Goal: Navigation & Orientation: Find specific page/section

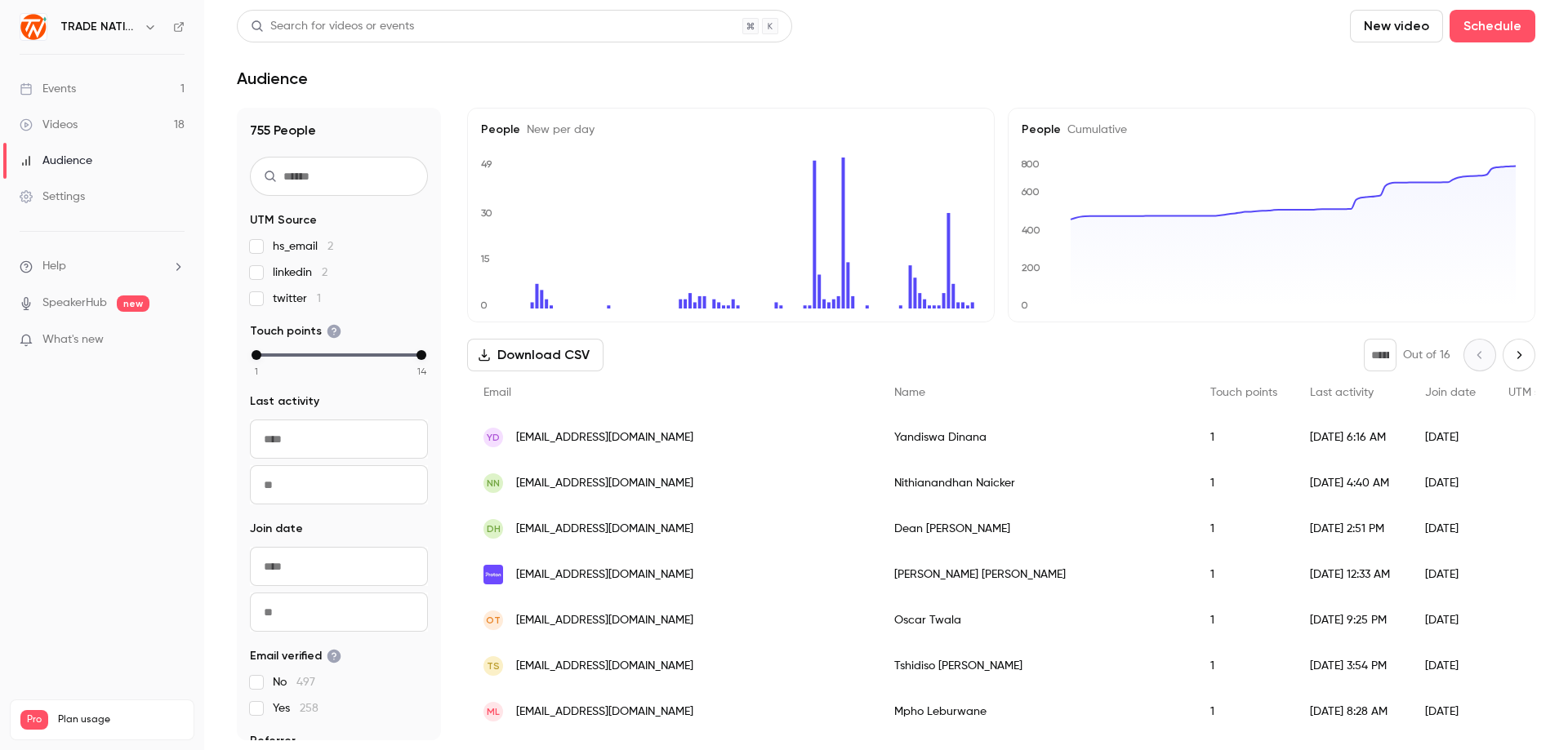
click at [95, 90] on link "Events 1" at bounding box center [102, 89] width 205 height 36
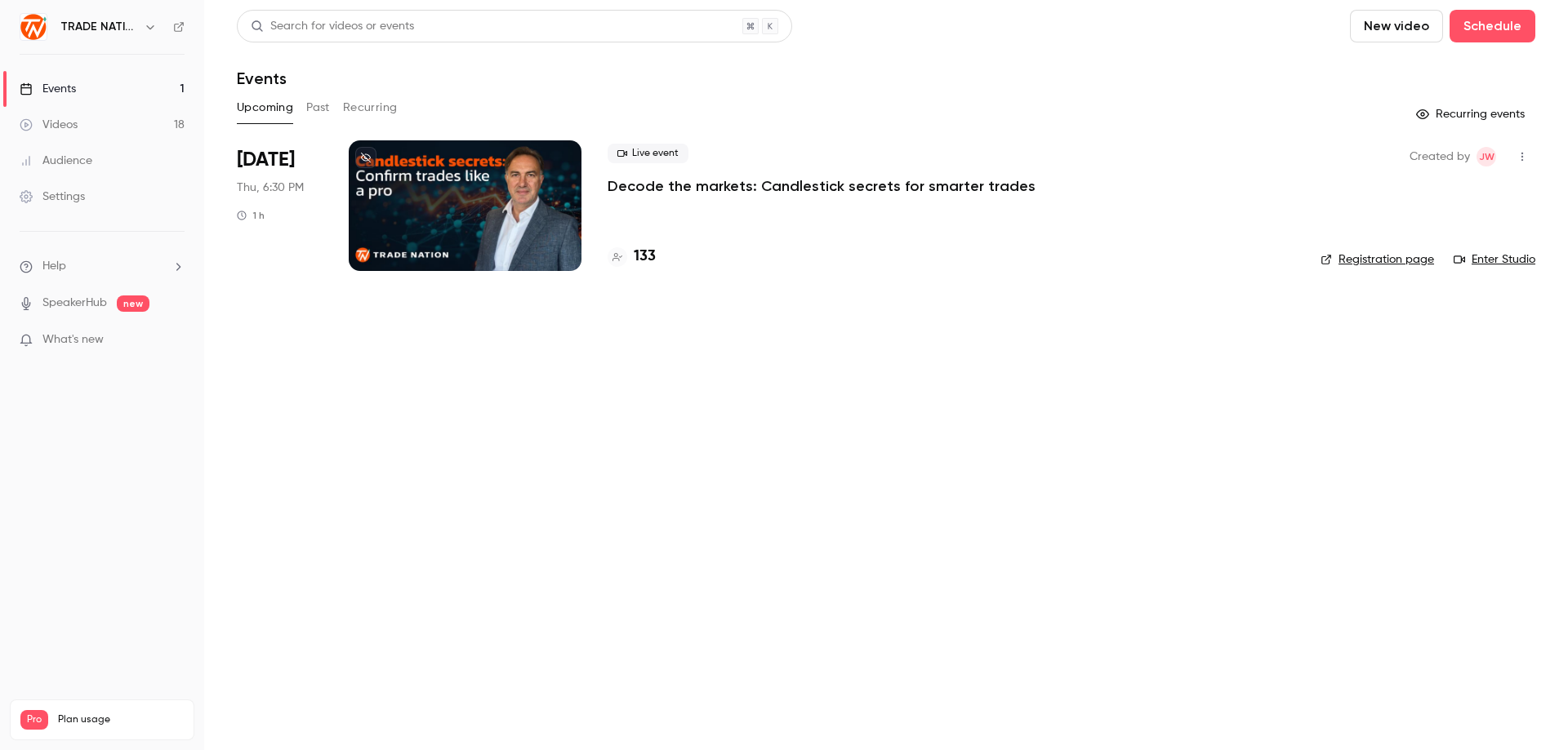
click at [72, 90] on div "Events" at bounding box center [47, 89] width 56 height 17
click at [68, 94] on div "Events" at bounding box center [47, 89] width 56 height 17
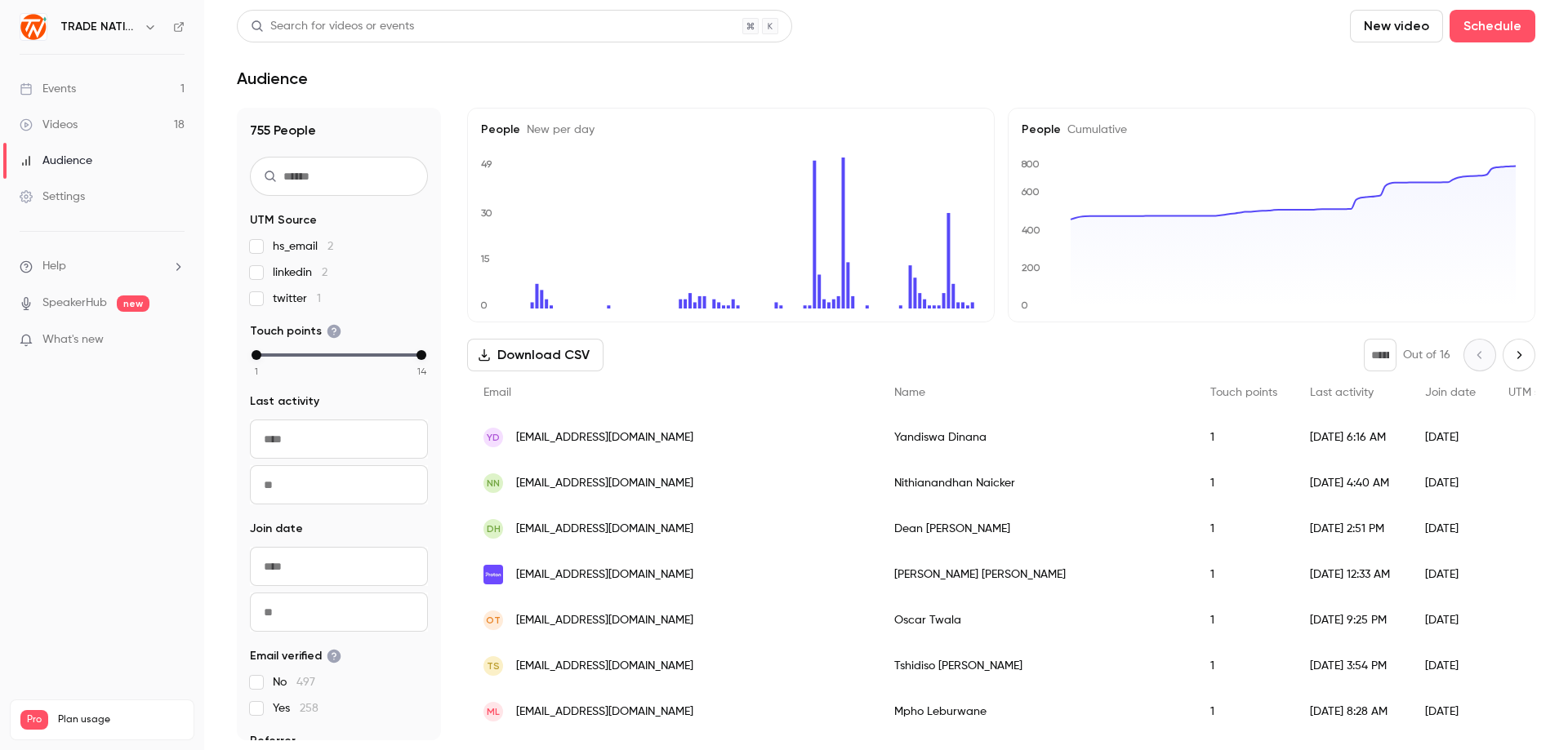
click at [82, 129] on link "Videos 18" at bounding box center [102, 125] width 205 height 36
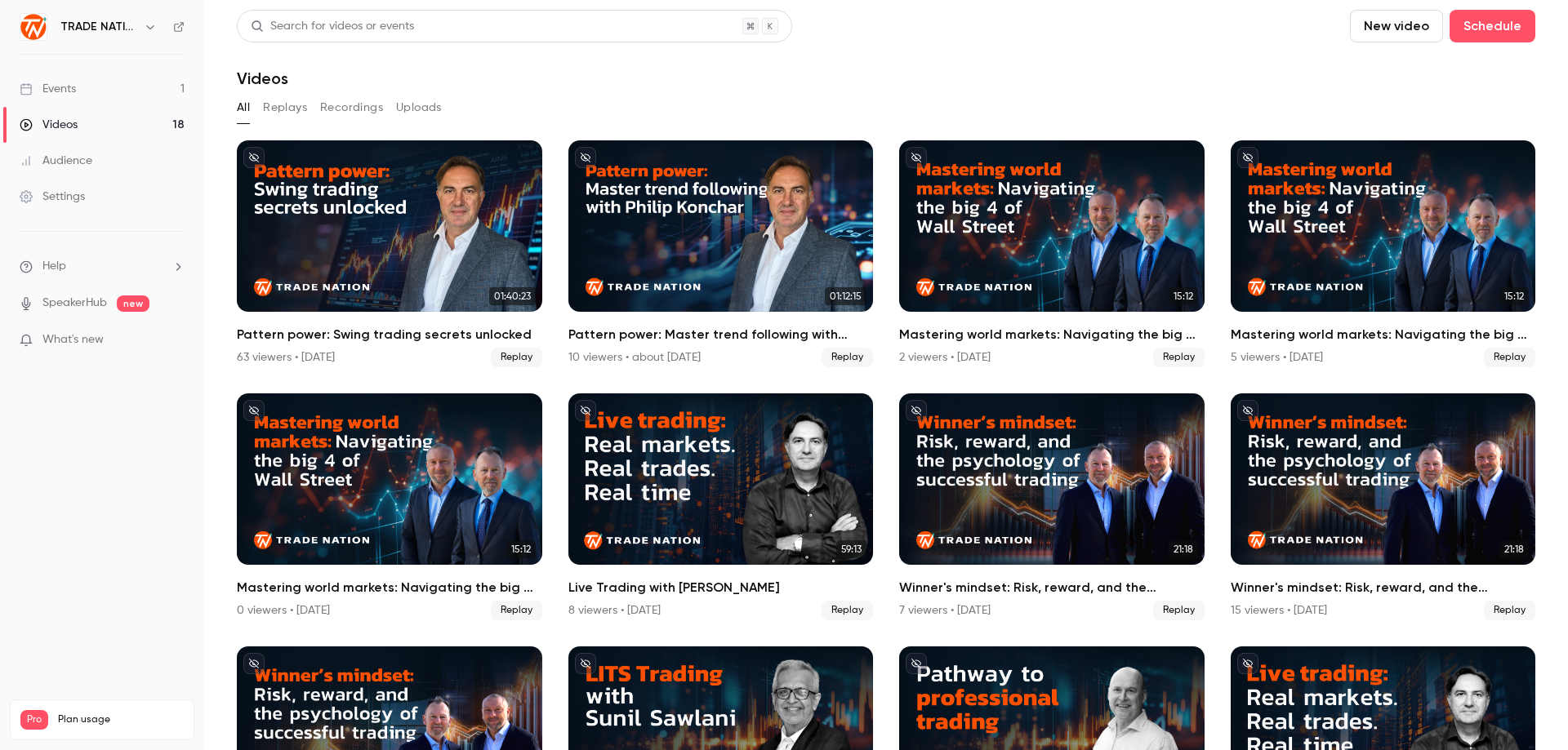
click at [59, 91] on div "Events" at bounding box center [47, 89] width 56 height 17
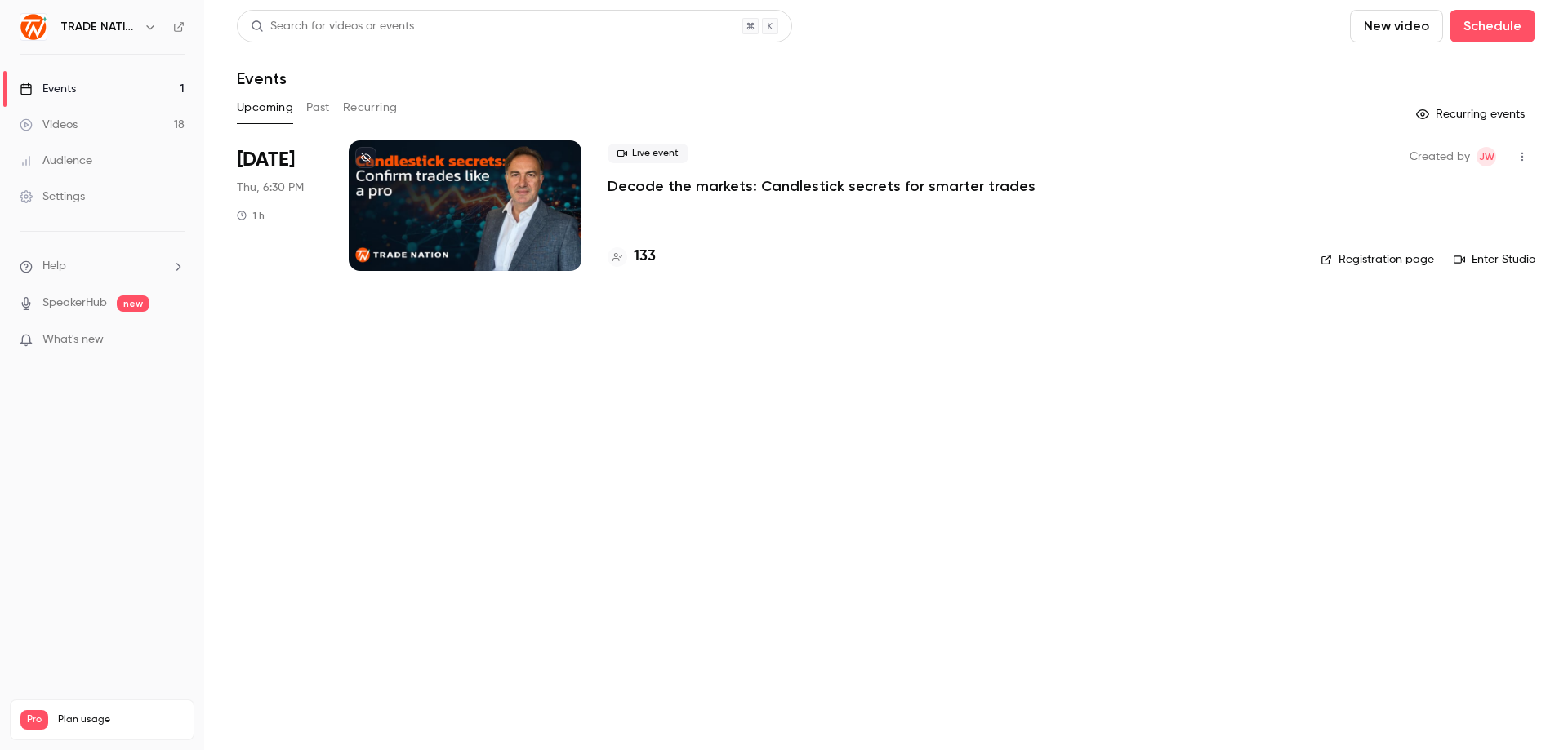
click at [77, 93] on link "Events 1" at bounding box center [102, 89] width 205 height 36
